Goal: Task Accomplishment & Management: Complete application form

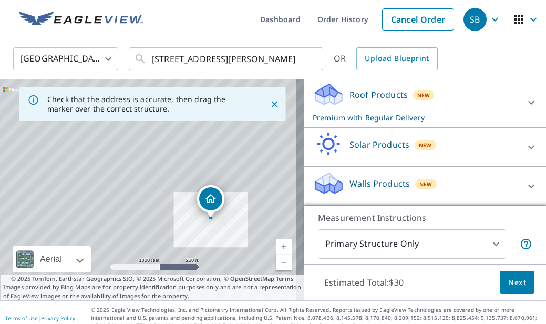
scroll to position [11, 0]
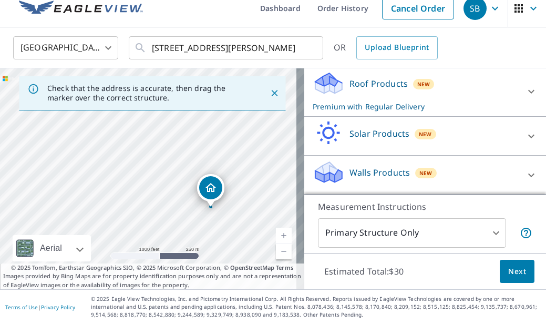
click at [506, 280] on button "Next" at bounding box center [517, 272] width 35 height 24
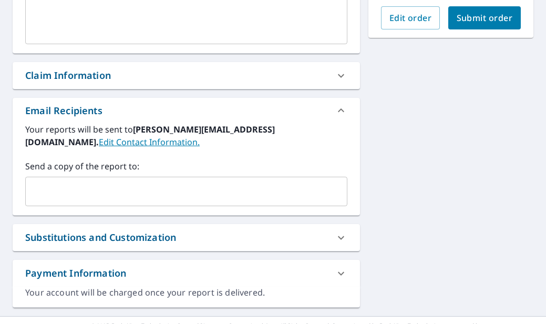
scroll to position [326, 0]
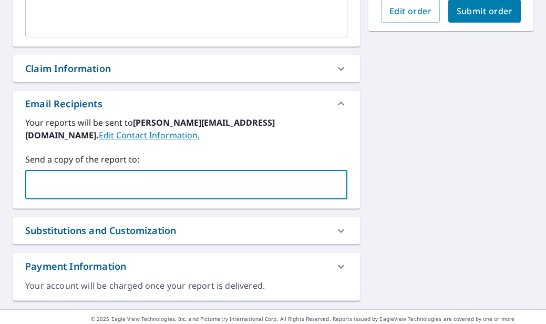
click at [219, 184] on input "text" at bounding box center [178, 185] width 297 height 20
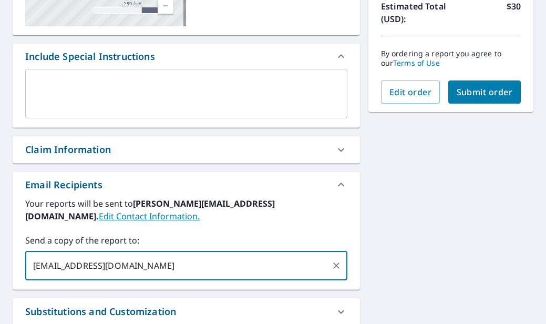
scroll to position [169, 0]
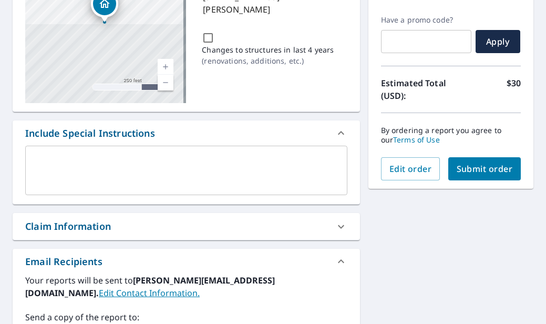
type input "jjorge@aceroofingmt.com"
click at [472, 170] on span "Submit order" at bounding box center [485, 169] width 56 height 12
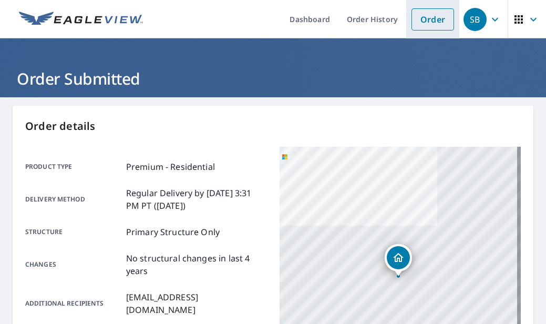
click at [413, 23] on link "Order" at bounding box center [433, 19] width 43 height 22
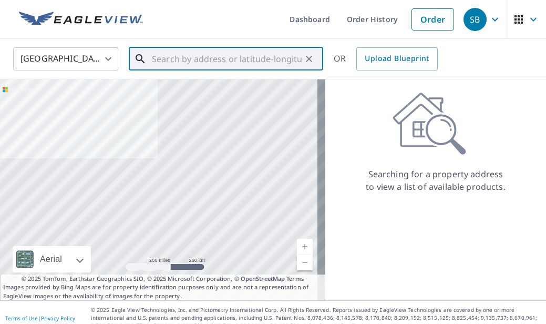
click at [201, 56] on input "text" at bounding box center [227, 58] width 150 height 29
paste input "11 Clearwater Ave Whitehall, MT 59759"
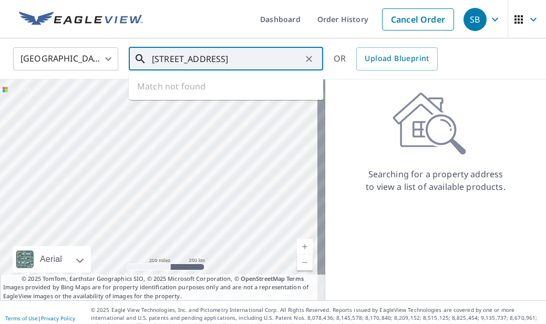
scroll to position [0, 7]
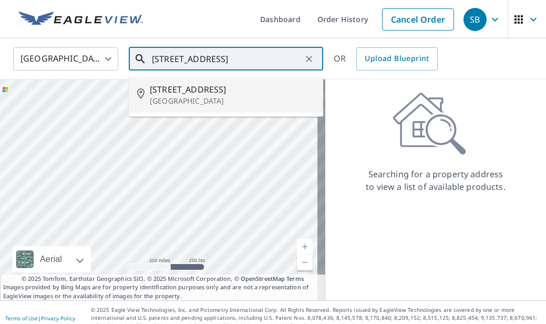
click at [206, 96] on p "Whitehall, MT 59759" at bounding box center [232, 101] width 165 height 11
type input "11 Clearwater Ave Whitehall, MT 59759"
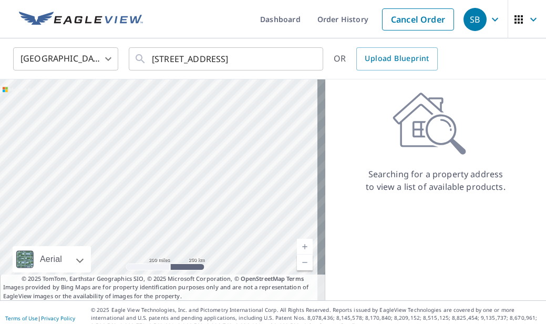
scroll to position [0, 0]
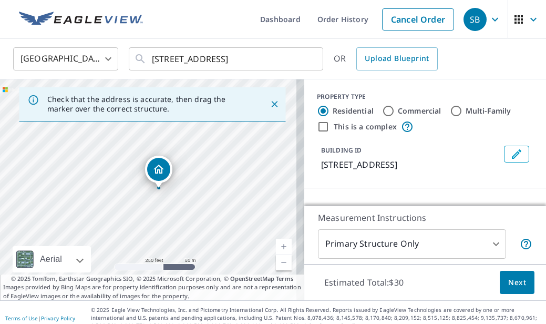
click at [513, 284] on span "Next" at bounding box center [517, 282] width 18 height 13
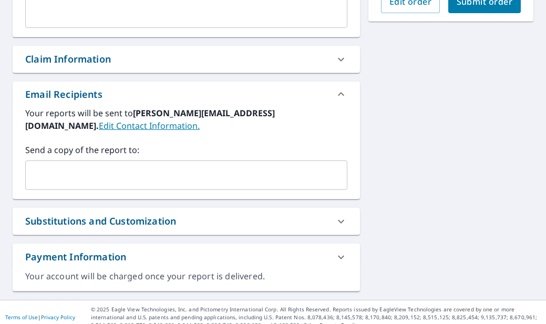
scroll to position [346, 0]
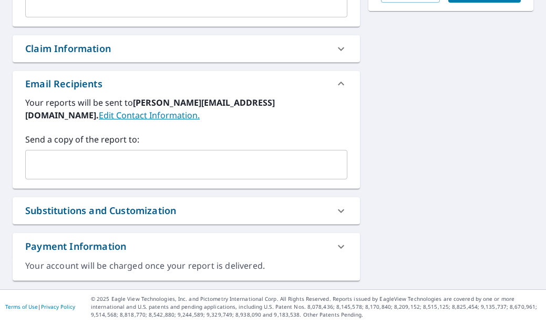
click at [201, 166] on input "text" at bounding box center [178, 165] width 297 height 20
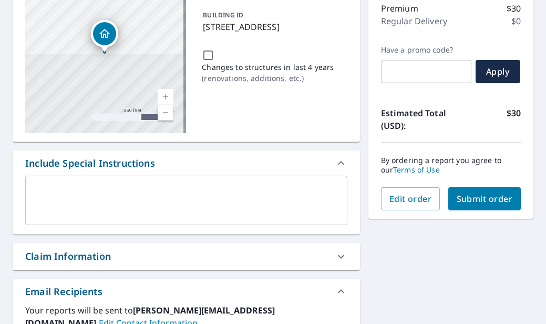
scroll to position [136, 0]
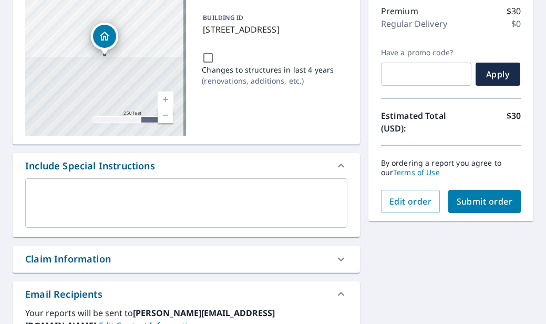
type input "jesarene@aceroofingmt.com"
click at [479, 200] on span "Submit order" at bounding box center [485, 202] width 56 height 12
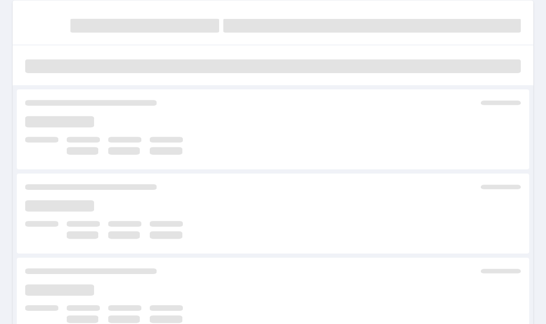
scroll to position [1, 0]
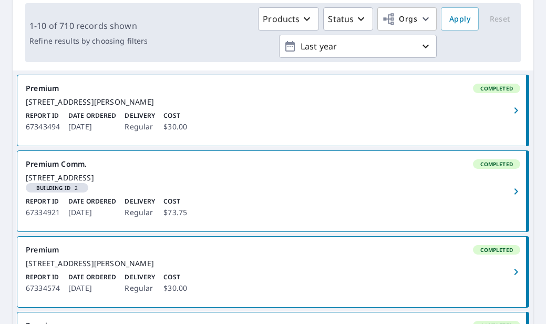
scroll to position [158, 0]
